Goal: Task Accomplishment & Management: Complete application form

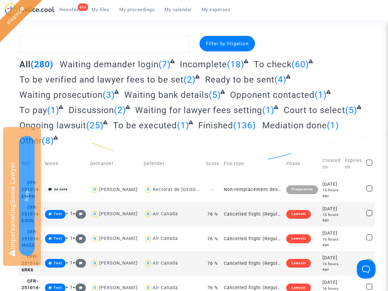
click at [134, 11] on span "My proceedings" at bounding box center [136, 10] width 35 height 6
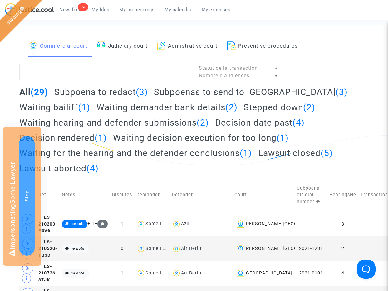
click at [127, 46] on link "Judiciary court" at bounding box center [122, 46] width 51 height 21
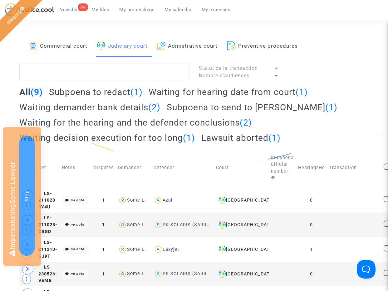
click at [67, 47] on link "Commercial court" at bounding box center [58, 46] width 59 height 21
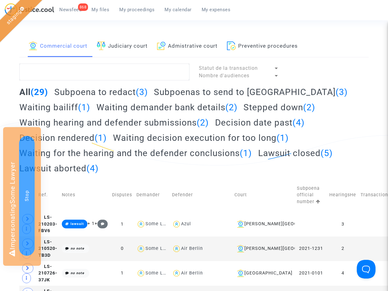
click at [87, 90] on h2 "Subpoena to redact (3)" at bounding box center [101, 92] width 94 height 11
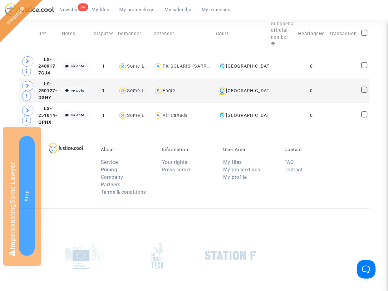
scroll to position [174, 0]
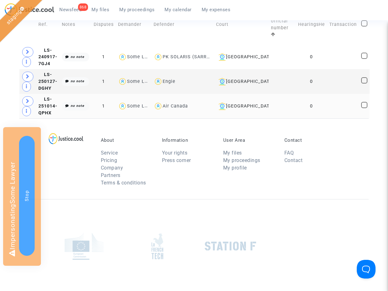
click at [51, 95] on td "LS-251014-QPHX" at bounding box center [47, 106] width 23 height 25
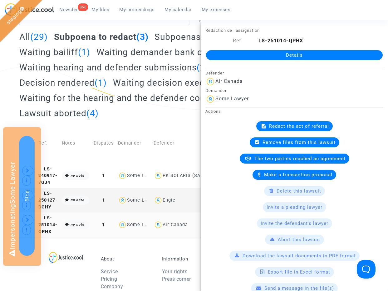
scroll to position [53, 0]
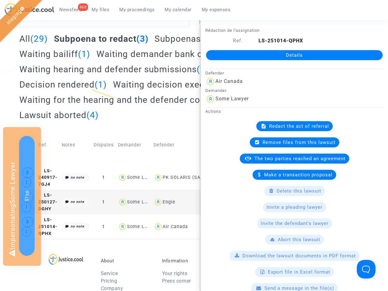
click at [299, 125] on span "Redact the act of referral" at bounding box center [299, 127] width 60 height 6
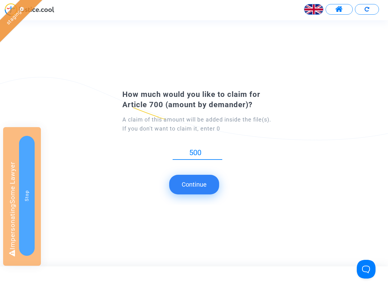
type input "500"
click at [198, 186] on button "Continue" at bounding box center [194, 184] width 50 height 19
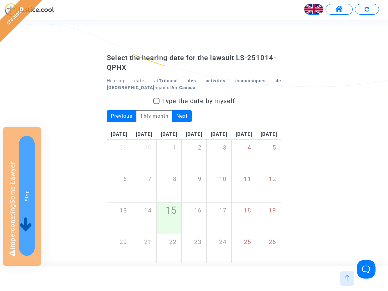
click at [172, 98] on span "Type the date by myself" at bounding box center [198, 100] width 73 height 7
click at [156, 104] on input "Type the date by myself" at bounding box center [156, 104] width 0 height 0
checkbox input "true"
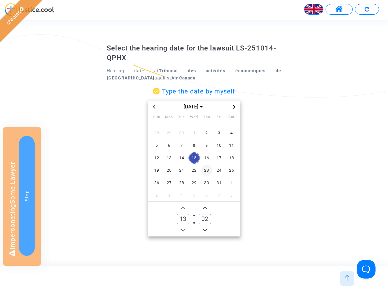
click at [204, 172] on span "23" at bounding box center [206, 170] width 11 height 11
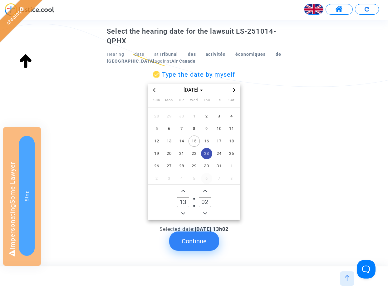
scroll to position [41, 0]
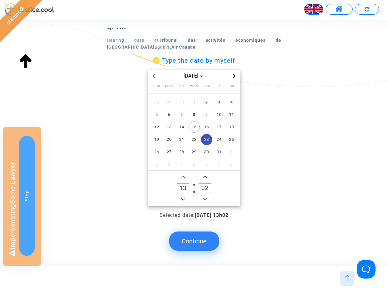
click at [198, 241] on button "Continue" at bounding box center [194, 241] width 50 height 19
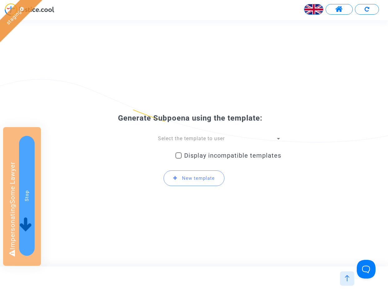
click at [221, 141] on span "Select the template to user" at bounding box center [191, 139] width 67 height 6
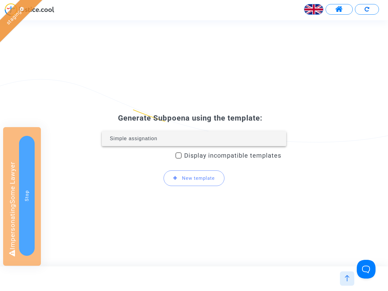
click at [199, 139] on span "Simple assignation" at bounding box center [194, 138] width 174 height 15
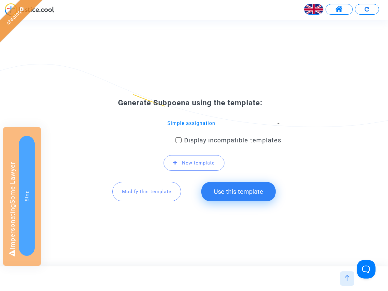
click at [147, 188] on button "Modify this template" at bounding box center [146, 191] width 69 height 19
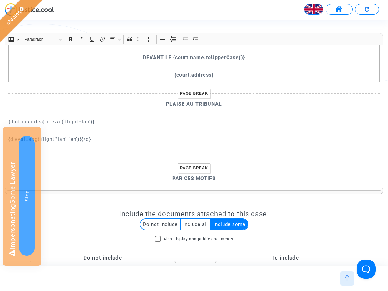
scroll to position [444, 0]
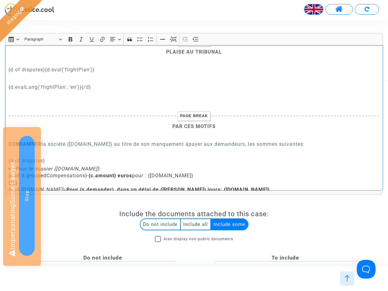
click at [100, 72] on p "{d of disputes}{d.eval('flightPlan')}" at bounding box center [193, 70] width 371 height 8
click at [100, 68] on p "{d of disputes}{d.eval('flightPlan')}" at bounding box center [193, 70] width 371 height 8
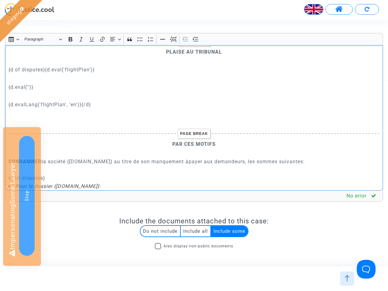
click at [28, 87] on p "{d.eval('')}" at bounding box center [193, 87] width 371 height 8
click at [187, 163] on p "CONDAMNER la société {[DOMAIN_NAME]} au titre de son manquement àpayer aux dema…" at bounding box center [193, 162] width 371 height 8
click at [115, 87] on p "{d.eval('distanceBetweenTwoAirports')}" at bounding box center [193, 87] width 371 height 8
click at [78, 88] on p "{d.eval('distanceBetweenTwoAirports')}" at bounding box center [193, 87] width 371 height 8
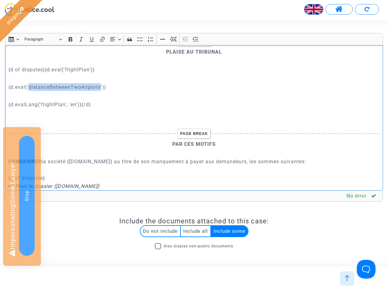
click at [78, 88] on p "{d.eval('distanceBetweenTwoAirports')}" at bounding box center [193, 87] width 371 height 8
drag, startPoint x: 72, startPoint y: 88, endPoint x: 102, endPoint y: 88, distance: 30.3
click at [102, 88] on p "{d.eval('distanceBetweenTwoAirports')}" at bounding box center [193, 87] width 371 height 8
click at [141, 88] on p "{d.eval('distanceBetweenDepartureAndArrival')}" at bounding box center [193, 87] width 371 height 8
click at [9, 85] on p "{d.eval('distanceBetweenDepartureAndArrival')} km" at bounding box center [193, 87] width 371 height 8
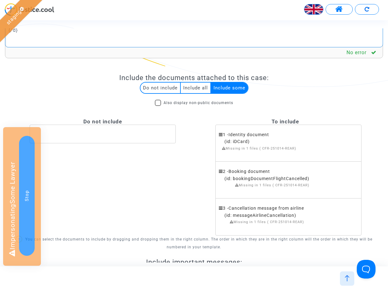
scroll to position [259, 0]
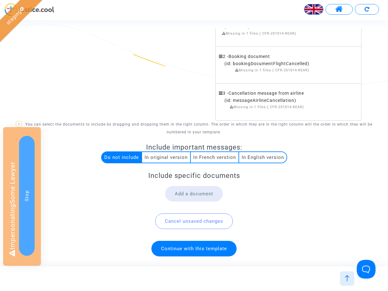
click at [199, 247] on span "Continue with this template" at bounding box center [194, 249] width 66 height 6
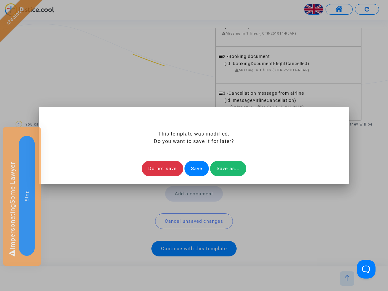
click at [196, 170] on div "Save" at bounding box center [196, 169] width 24 height 16
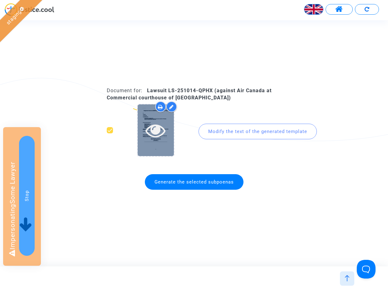
click at [148, 134] on icon at bounding box center [155, 130] width 20 height 20
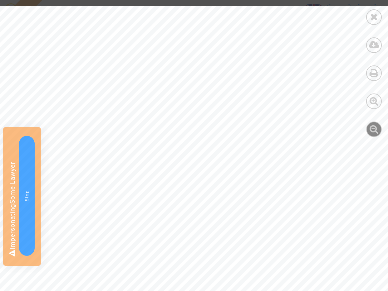
click at [377, 130] on icon at bounding box center [373, 128] width 9 height 9
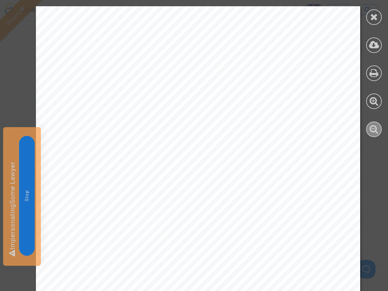
click at [377, 130] on icon at bounding box center [373, 128] width 9 height 9
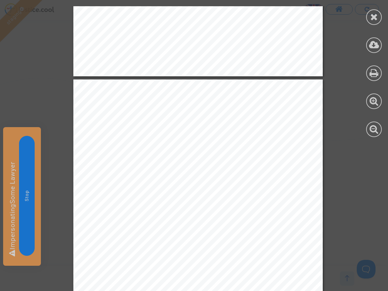
scroll to position [289, 0]
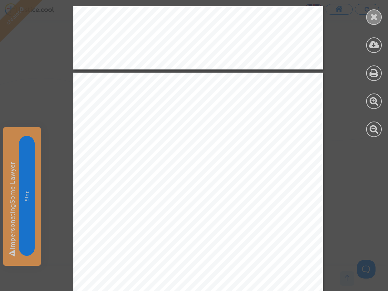
click at [374, 17] on icon at bounding box center [374, 16] width 8 height 9
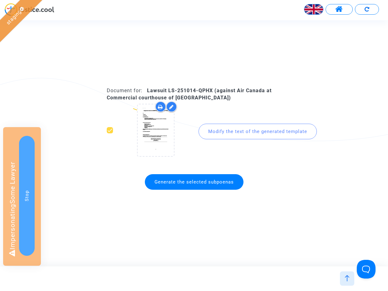
click at [350, 280] on img at bounding box center [347, 278] width 6 height 6
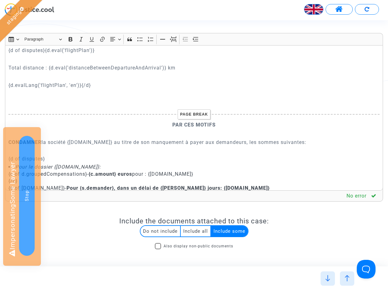
scroll to position [432, 0]
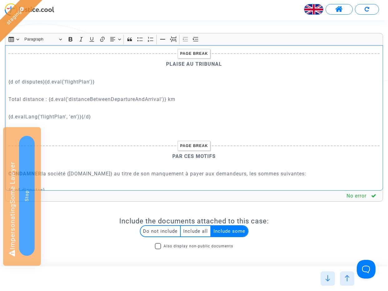
click at [95, 100] on p "Total distance : {d.eval('distanceBetweenDepartureAndArrival')} km" at bounding box center [193, 99] width 371 height 8
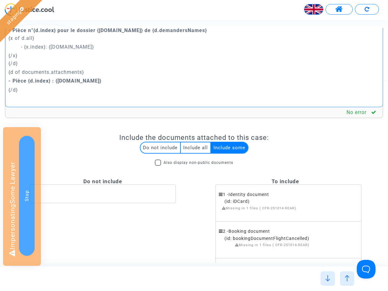
scroll to position [259, 0]
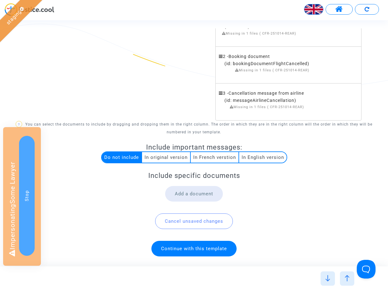
click at [199, 243] on span "Continue with this template" at bounding box center [193, 249] width 85 height 16
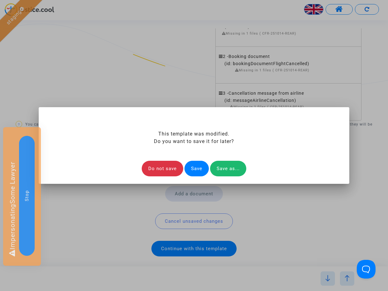
click at [193, 169] on div "Save" at bounding box center [196, 169] width 24 height 16
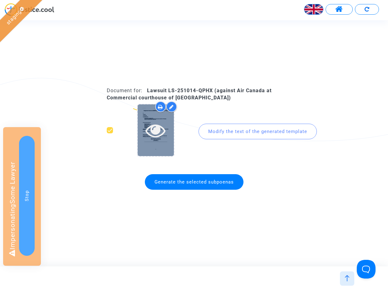
click at [156, 136] on icon at bounding box center [155, 130] width 20 height 20
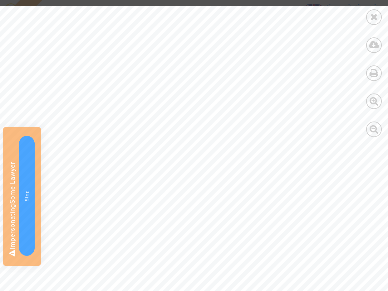
scroll to position [591, 0]
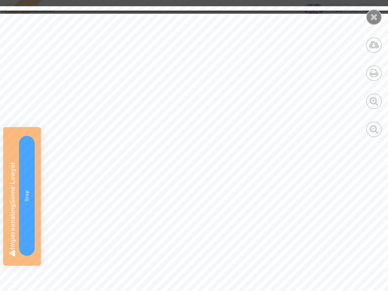
click at [371, 12] on div at bounding box center [374, 17] width 16 height 16
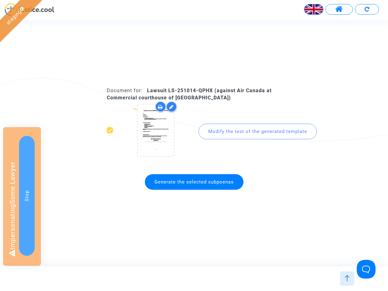
click at [348, 278] on img at bounding box center [347, 278] width 6 height 6
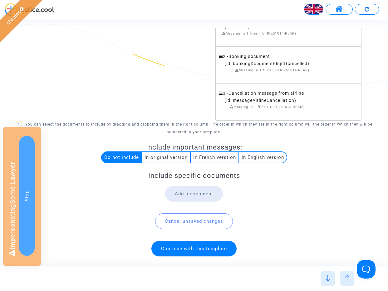
click at [345, 282] on div at bounding box center [347, 279] width 14 height 14
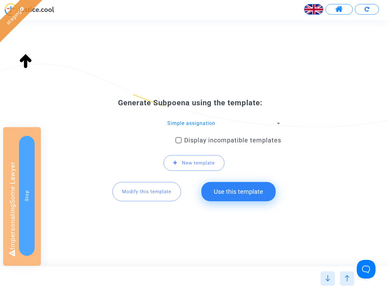
click at [349, 280] on img at bounding box center [347, 278] width 6 height 6
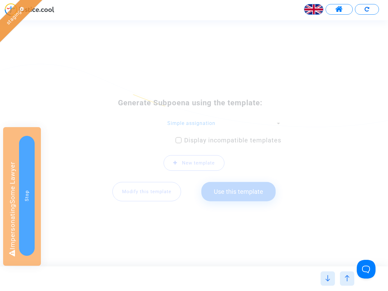
scroll to position [0, 0]
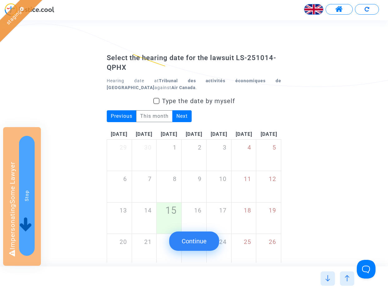
click at [330, 280] on img at bounding box center [327, 278] width 6 height 6
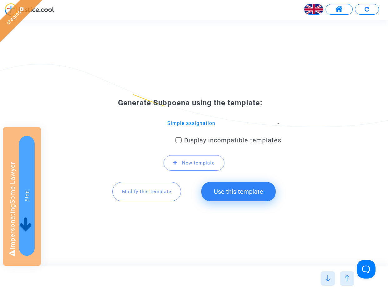
click at [328, 280] on img at bounding box center [327, 278] width 6 height 6
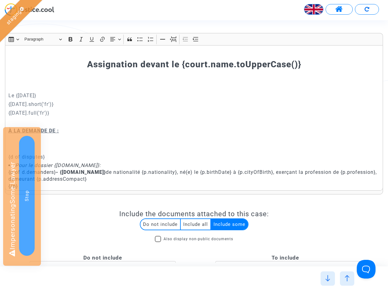
click at [328, 278] on img at bounding box center [327, 278] width 6 height 6
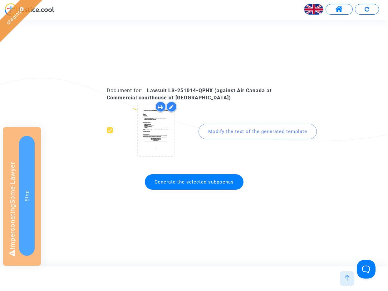
click at [221, 90] on b "Lawsuit LS-251014-QPHX (against Air Canada at Commercial courthouse of [GEOGRAP…" at bounding box center [189, 94] width 165 height 13
click at [220, 93] on b "Lawsuit LS-251014-QPHX (against Air Canada at Commercial courthouse of [GEOGRAP…" at bounding box center [189, 94] width 165 height 13
